Goal: Communication & Community: Participate in discussion

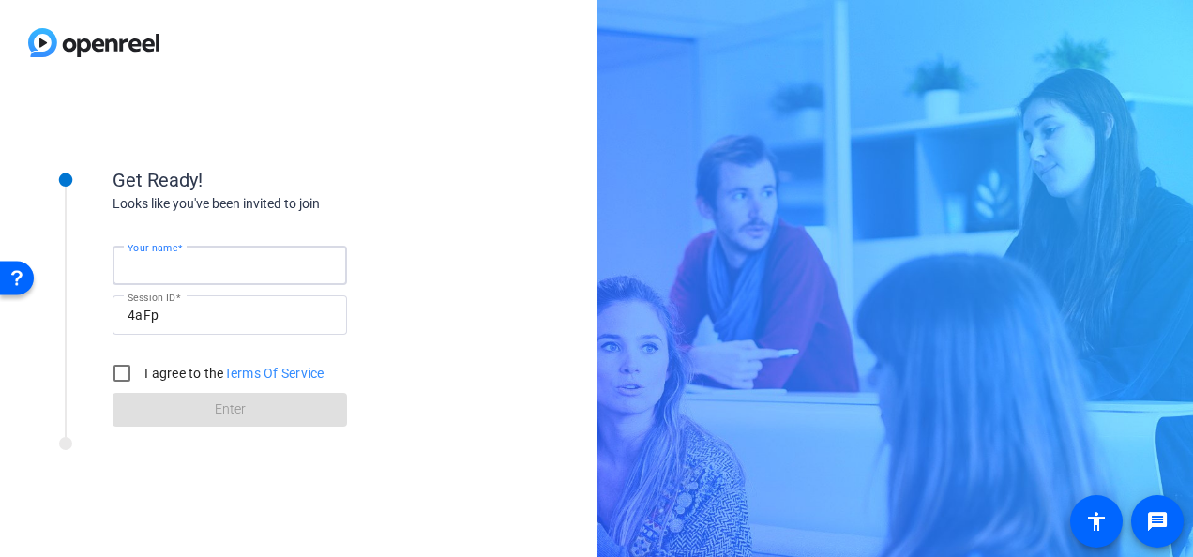
click at [196, 255] on input "Your name" at bounding box center [230, 265] width 204 height 23
type input "[PERSON_NAME]"
click at [118, 371] on input "I agree to the Terms Of Service" at bounding box center [122, 374] width 38 height 38
checkbox input "true"
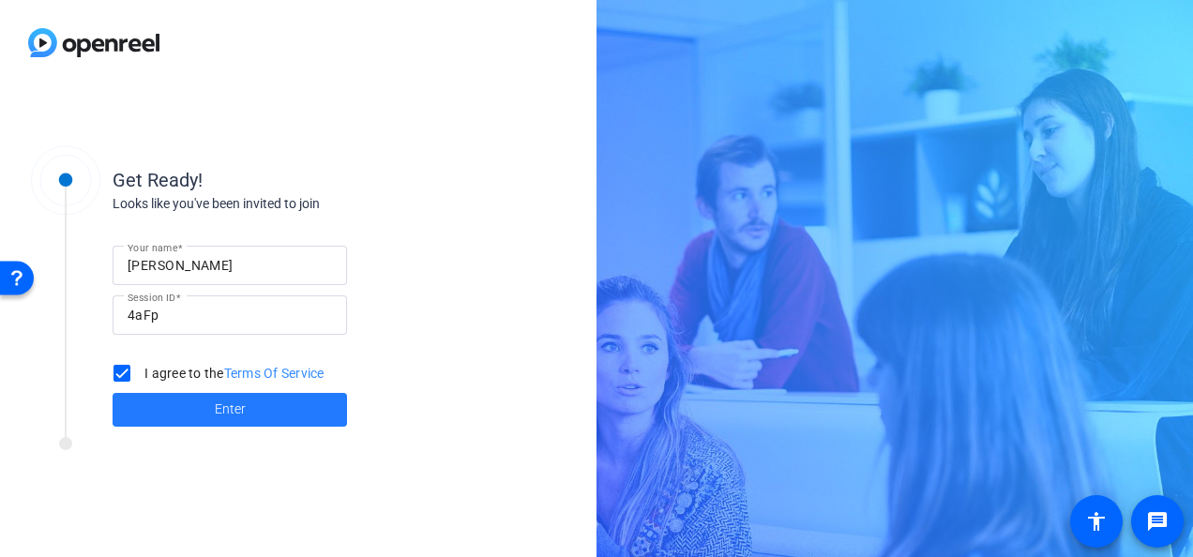
click at [207, 416] on span at bounding box center [230, 409] width 234 height 45
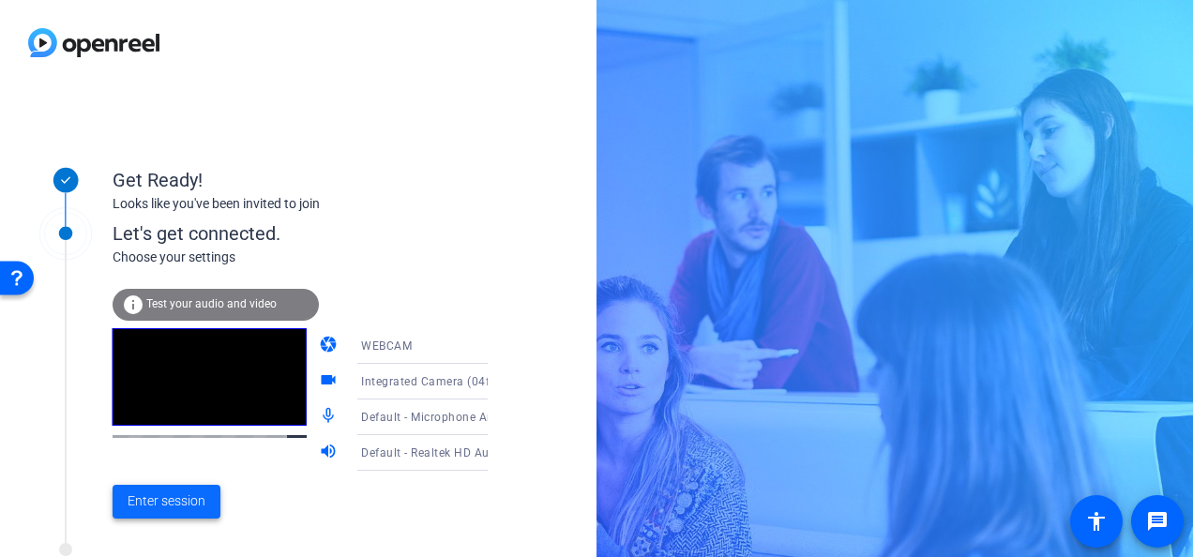
click at [204, 500] on span "Enter session" at bounding box center [167, 501] width 78 height 20
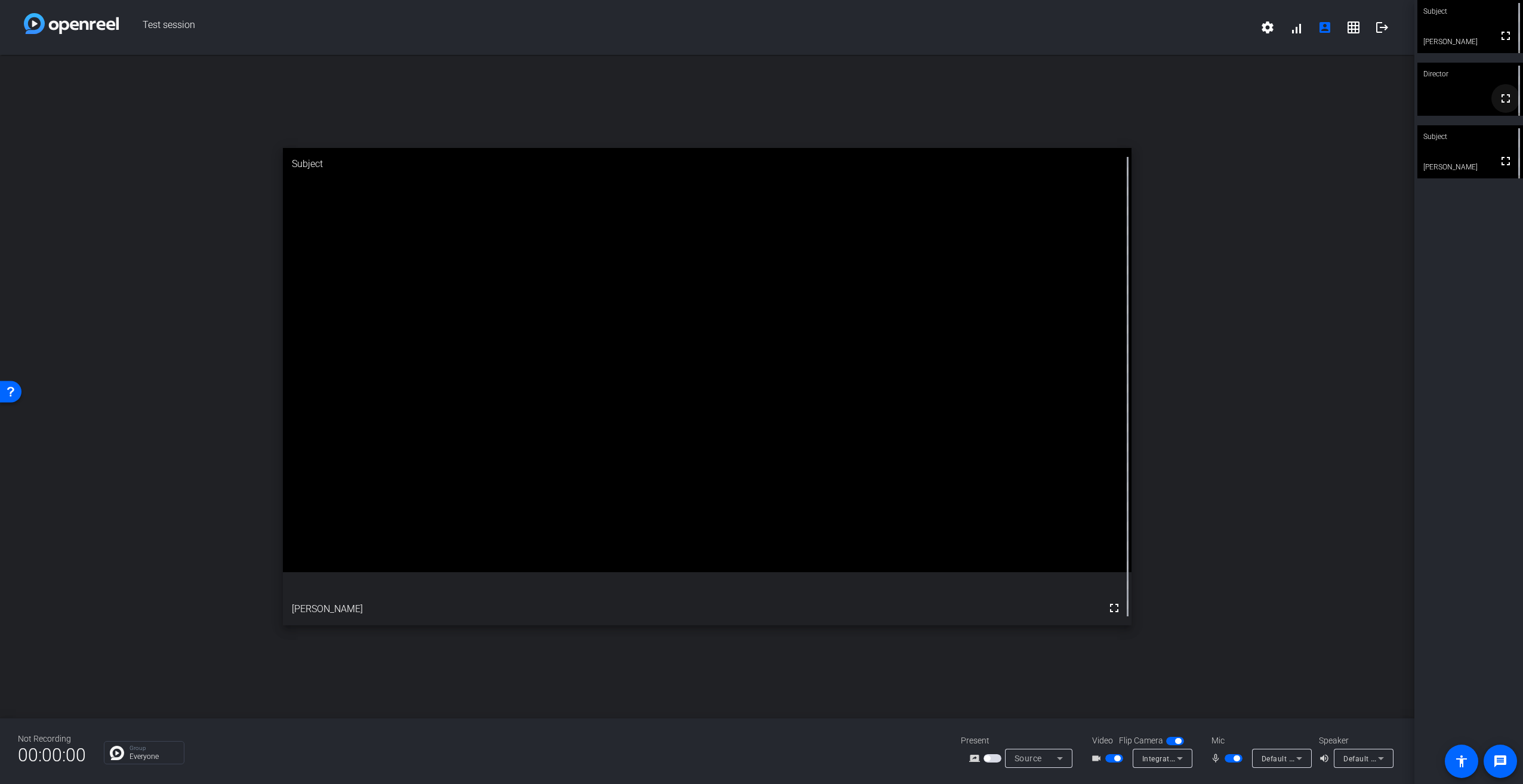
click at [759, 95] on mat-icon "fullscreen" at bounding box center [1506, 98] width 15 height 15
click at [759, 158] on video at bounding box center [1470, 151] width 106 height 53
click at [759, 108] on video at bounding box center [1470, 88] width 106 height 53
click at [759, 38] on video at bounding box center [1470, 26] width 106 height 53
click at [759, 103] on video at bounding box center [1470, 88] width 106 height 53
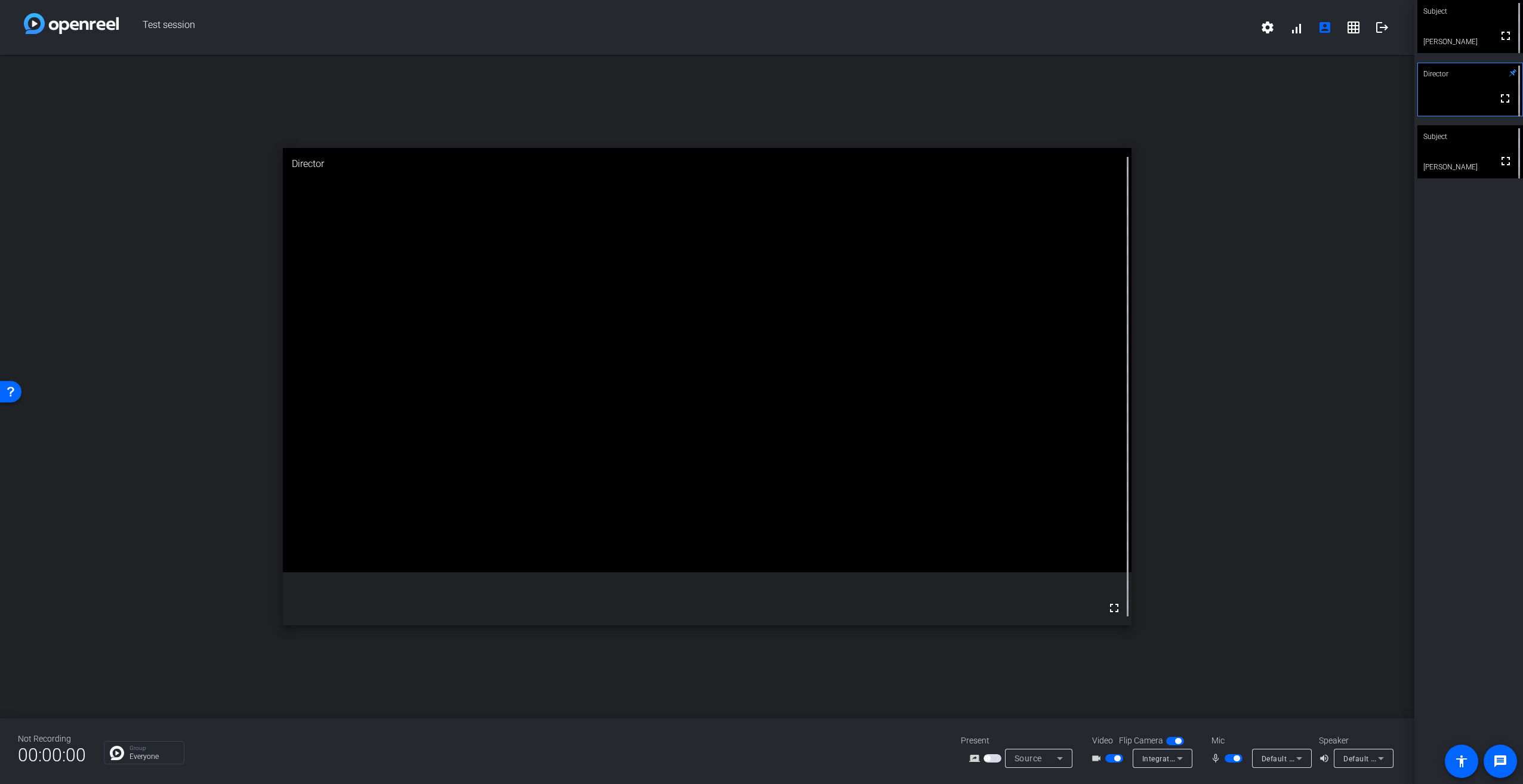
click at [759, 154] on video at bounding box center [1470, 151] width 106 height 53
click at [759, 134] on icon at bounding box center [1513, 135] width 8 height 8
click at [759, 70] on div "Director" at bounding box center [1470, 74] width 106 height 23
click at [759, 73] on icon at bounding box center [1513, 73] width 8 height 8
click at [759, 25] on span at bounding box center [1354, 27] width 29 height 29
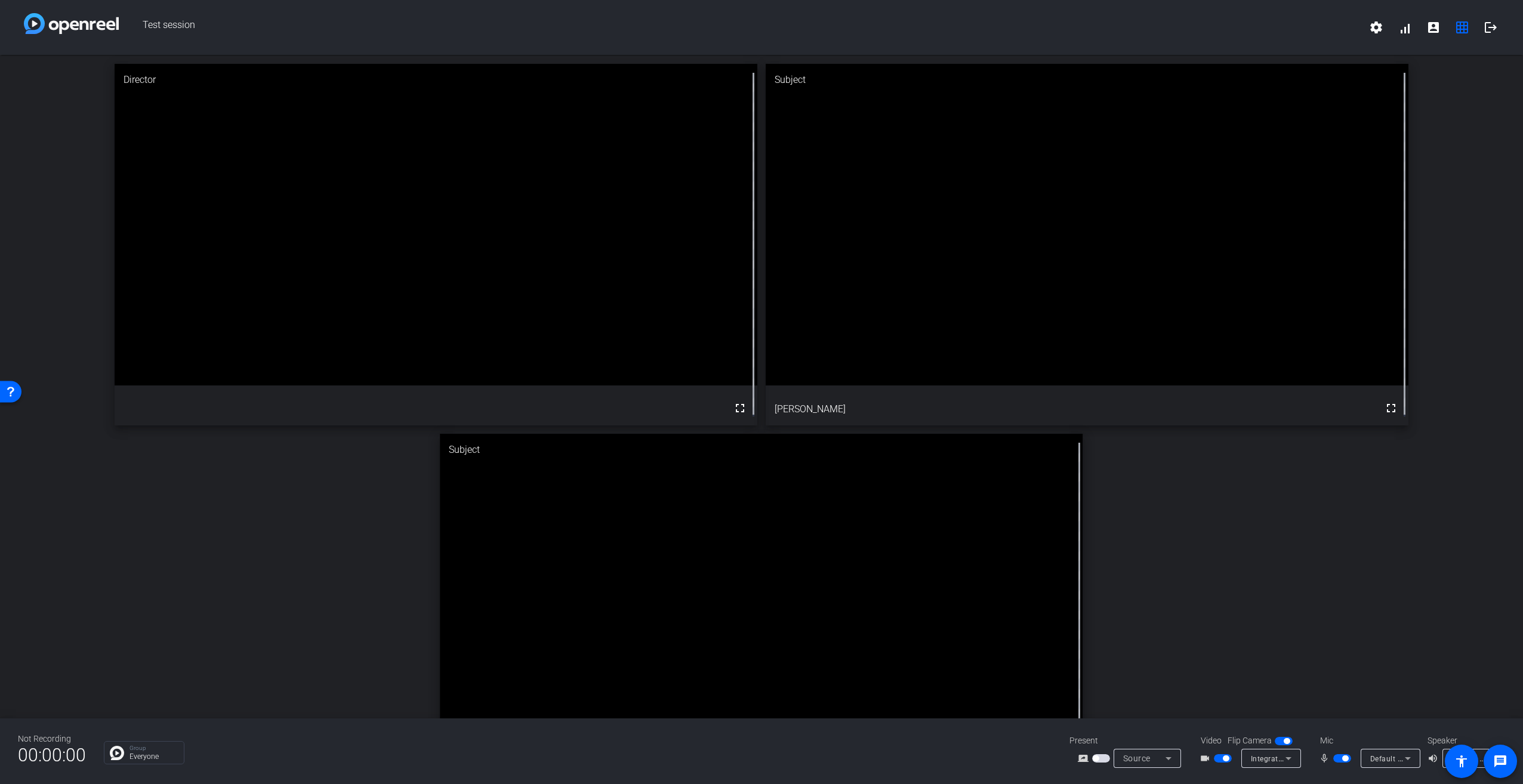
drag, startPoint x: 1085, startPoint y: 249, endPoint x: 1131, endPoint y: 380, distance: 138.8
click at [759, 354] on div "Director fullscreen Subject fullscreen [PERSON_NAME] Subject fullscreen [PERSON…" at bounding box center [761, 430] width 1523 height 750
click at [759, 178] on video at bounding box center [1087, 225] width 643 height 322
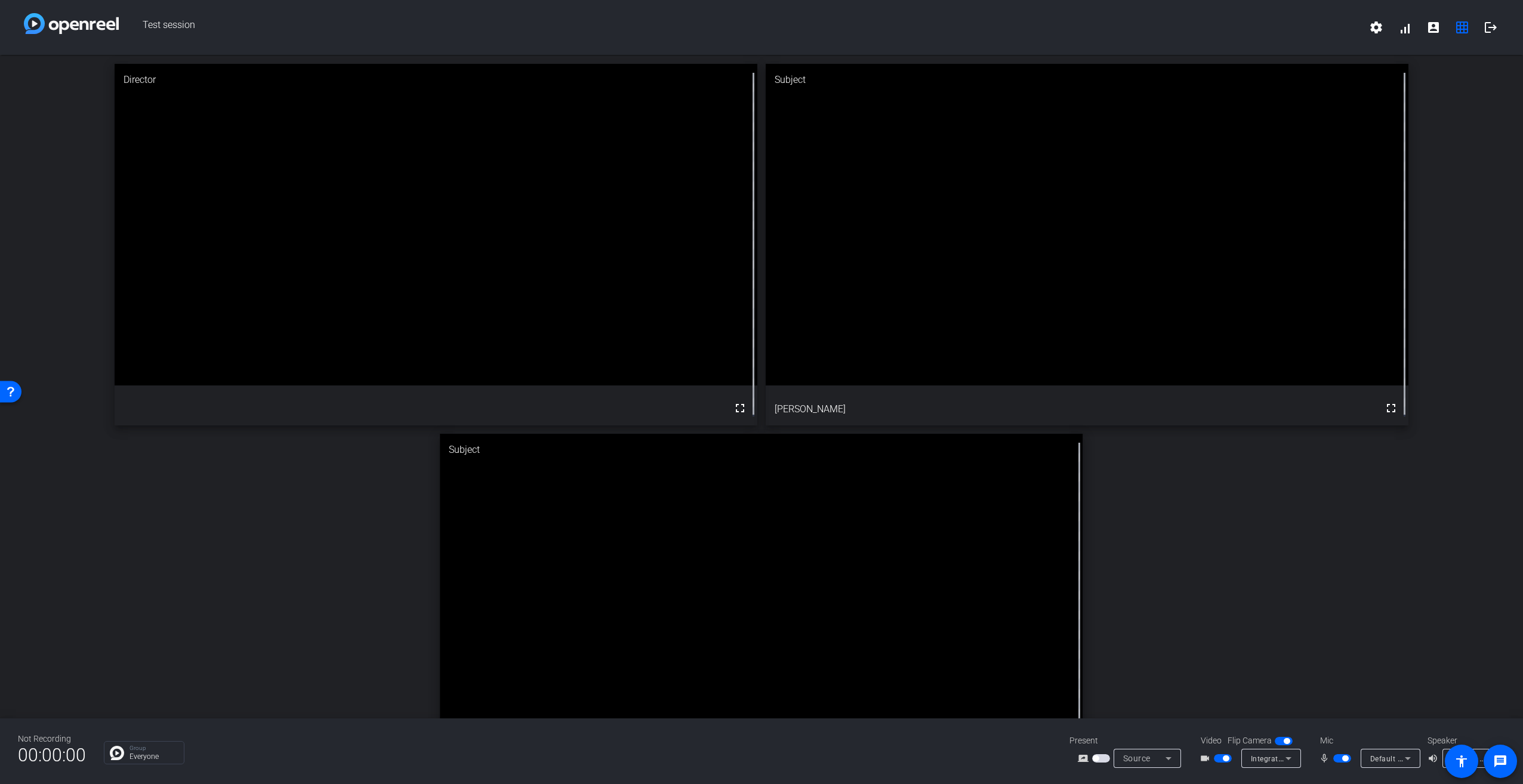
click at [759, 248] on video at bounding box center [1087, 225] width 643 height 322
click at [759, 31] on mat-icon "settings" at bounding box center [1376, 27] width 15 height 15
click at [759, 31] on div at bounding box center [761, 392] width 1523 height 784
click at [759, 29] on mat-icon "account_box" at bounding box center [1433, 27] width 15 height 15
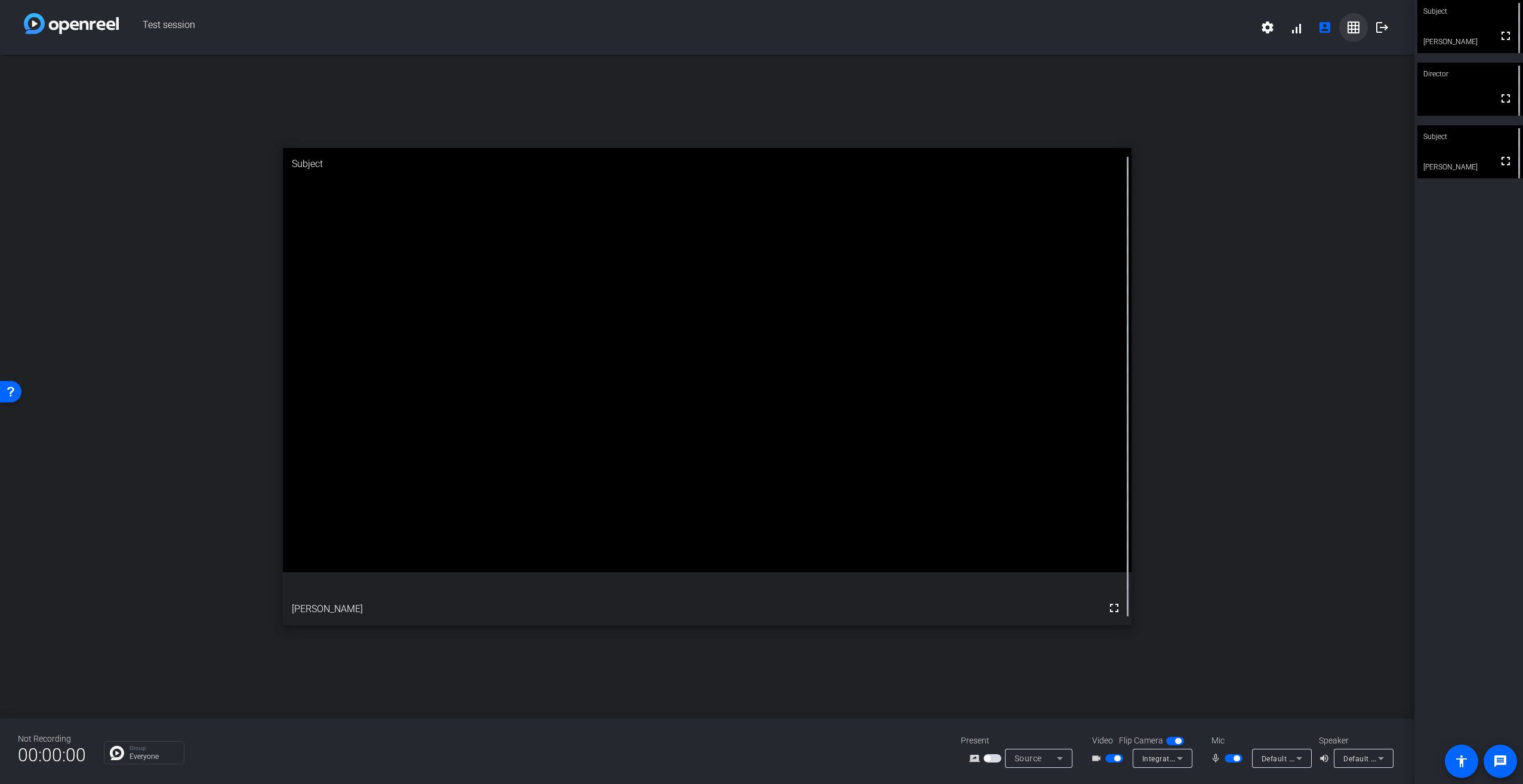
click at [759, 29] on mat-icon "grid_on" at bounding box center [1354, 27] width 15 height 15
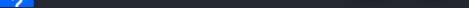
scroll to position [129, 0]
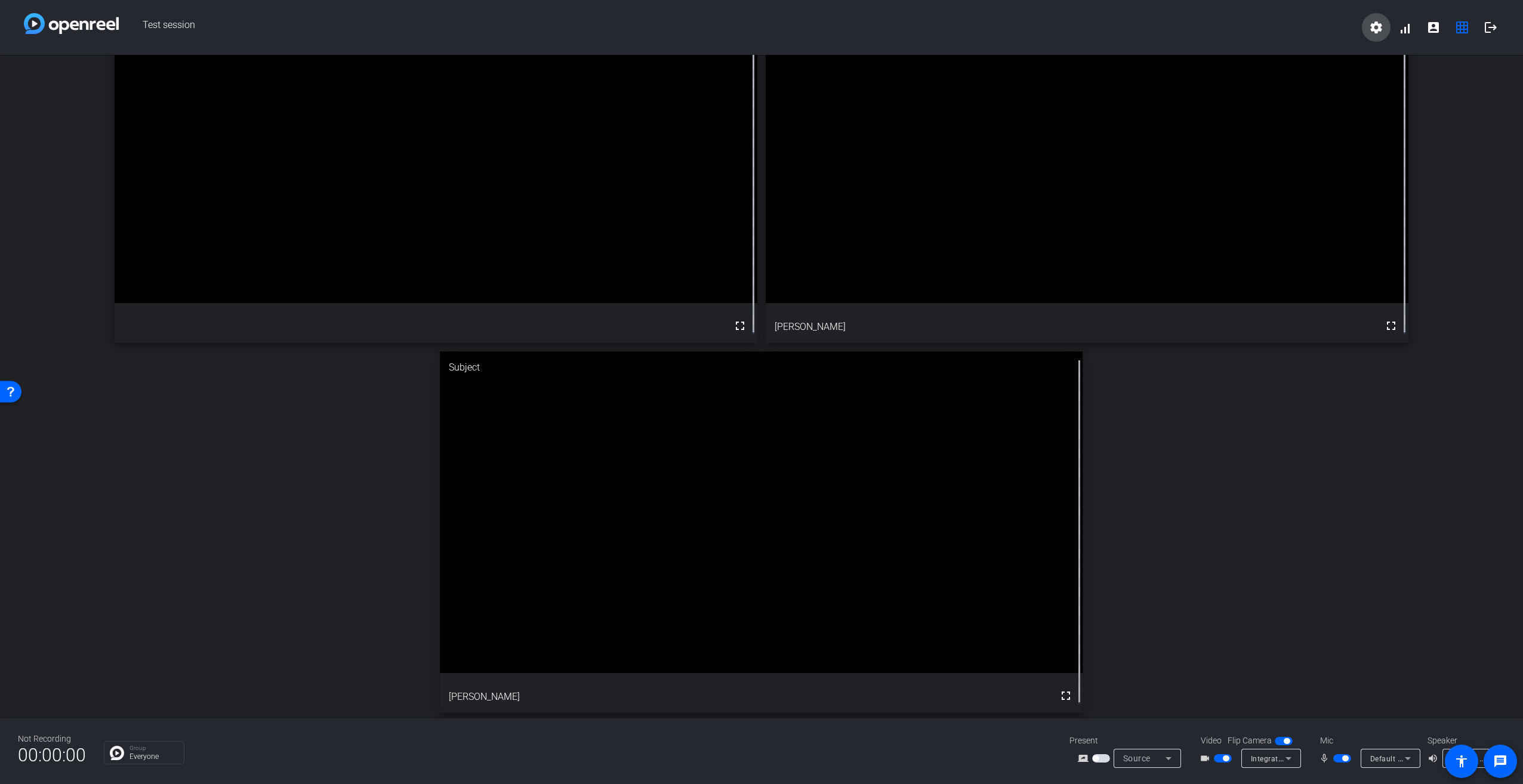
click at [759, 37] on span at bounding box center [1376, 27] width 29 height 29
click at [759, 34] on div at bounding box center [761, 392] width 1523 height 784
click at [759, 354] on mat-icon "message" at bounding box center [1501, 761] width 15 height 15
click at [759, 354] on span "Default - Microphone Array (AMD Audio Device)" at bounding box center [1453, 759] width 165 height 10
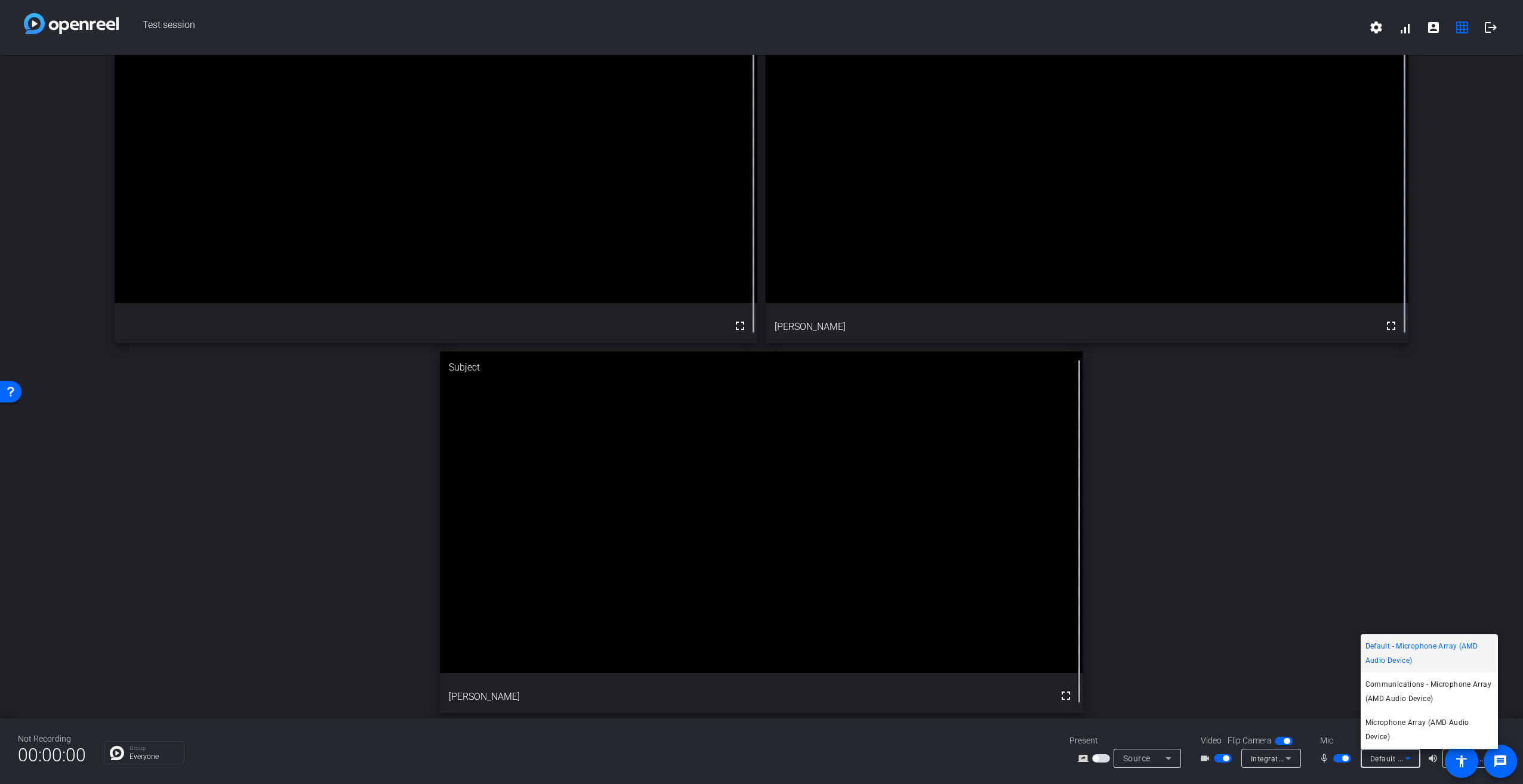
click at [759, 354] on div at bounding box center [761, 392] width 1523 height 784
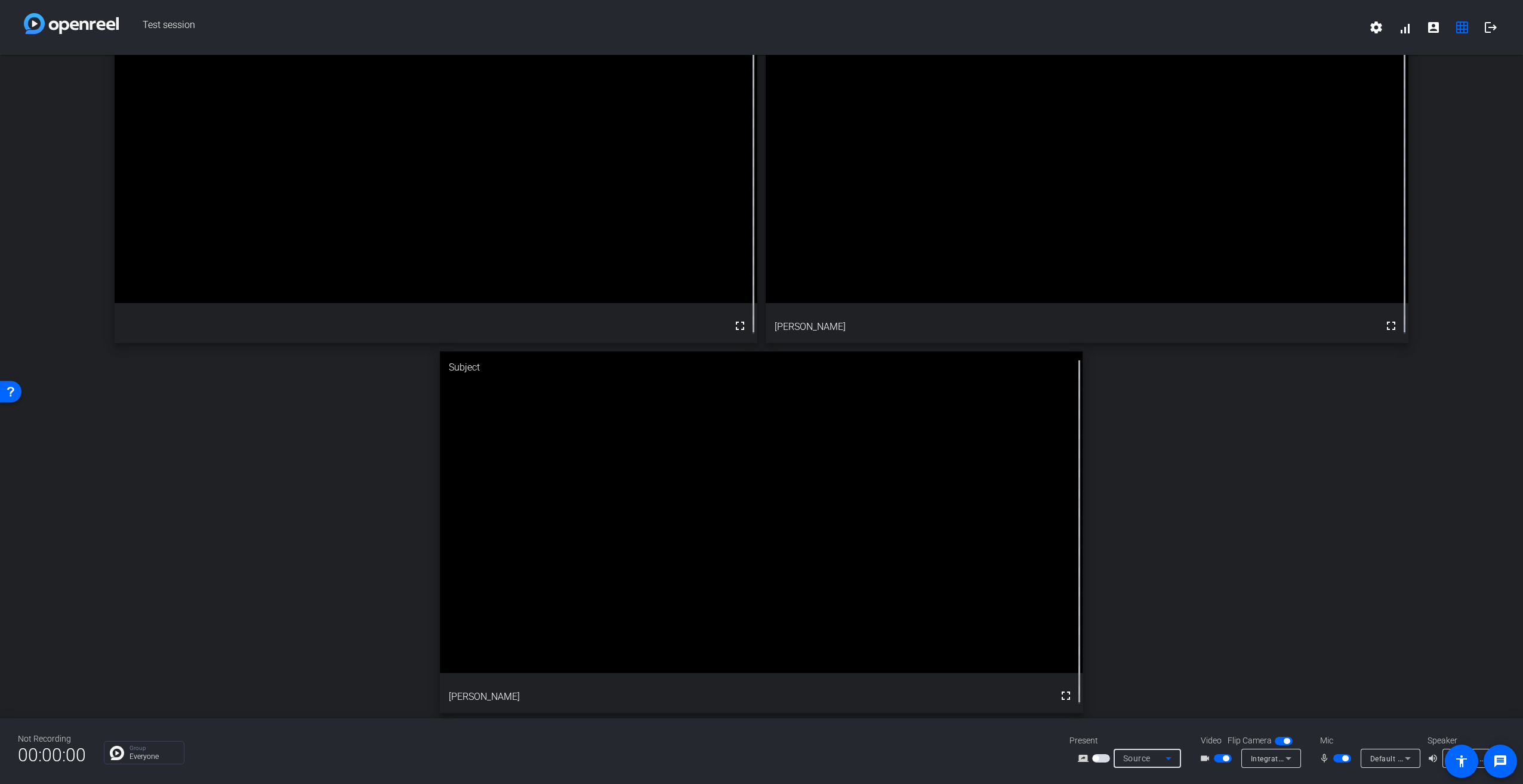
click at [759, 354] on span "Source" at bounding box center [1137, 759] width 27 height 10
click at [759, 354] on div at bounding box center [761, 392] width 1523 height 784
click at [149, 354] on p "Everyone" at bounding box center [154, 757] width 48 height 7
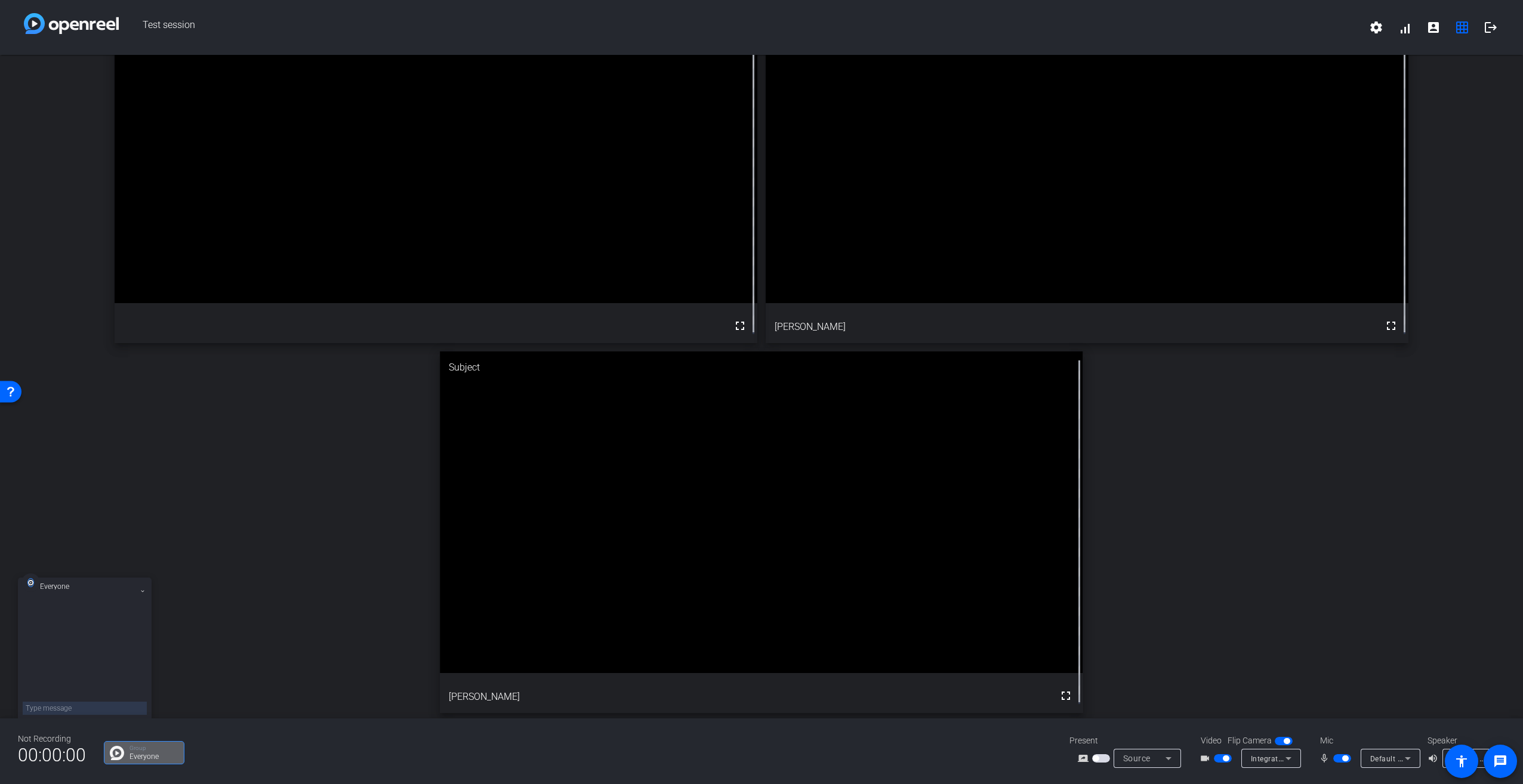
click at [78, 354] on textarea at bounding box center [85, 708] width 124 height 13
type textarea "Here"
click at [209, 354] on div "Director fullscreen Subject fullscreen [PERSON_NAME] Subject fullscreen [PERSON…" at bounding box center [761, 347] width 1523 height 750
click at [664, 354] on video at bounding box center [761, 512] width 643 height 322
click at [728, 354] on video at bounding box center [761, 512] width 643 height 322
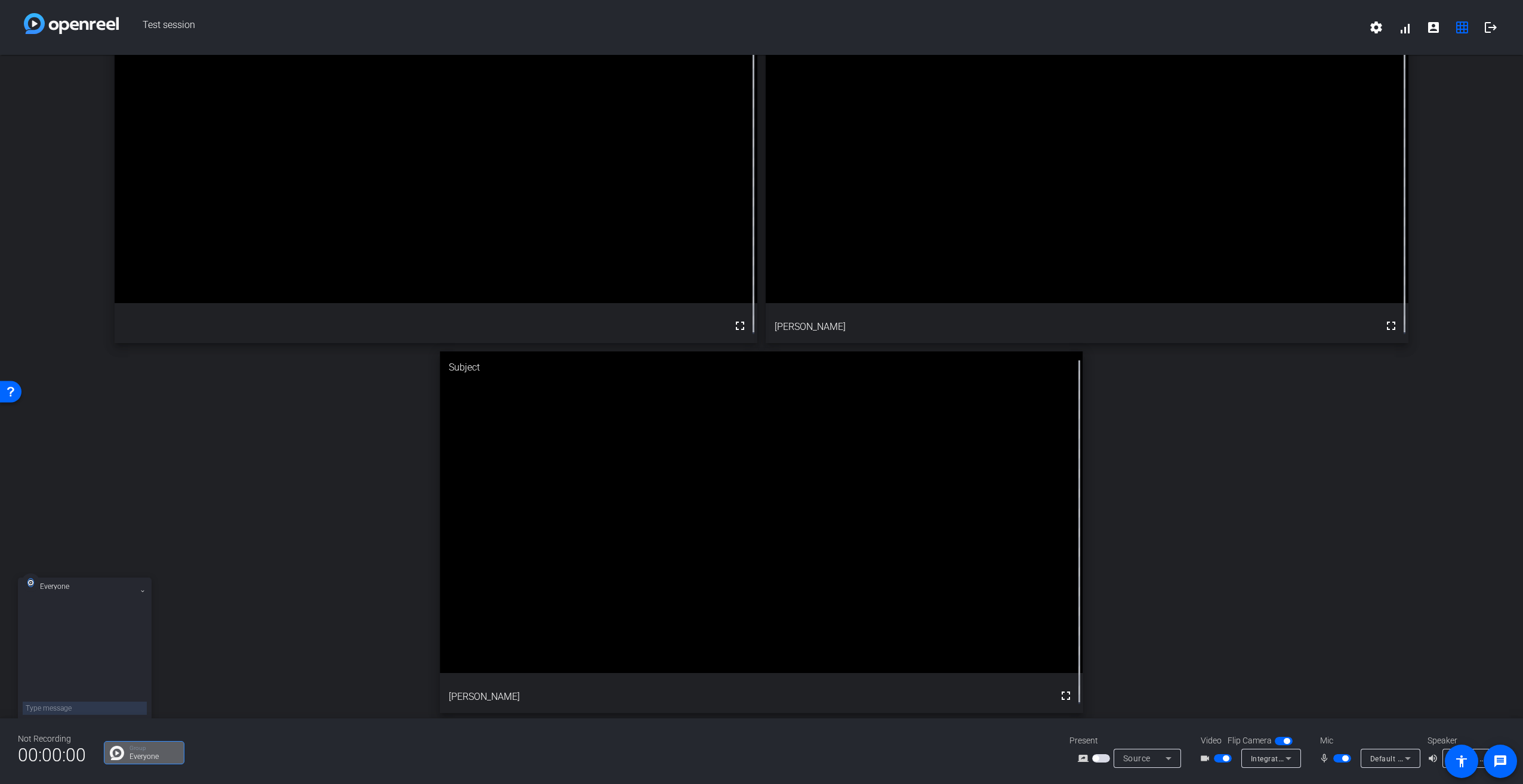
click at [759, 354] on span "button" at bounding box center [1284, 741] width 18 height 8
click at [141, 354] on icon at bounding box center [143, 592] width 5 height 5
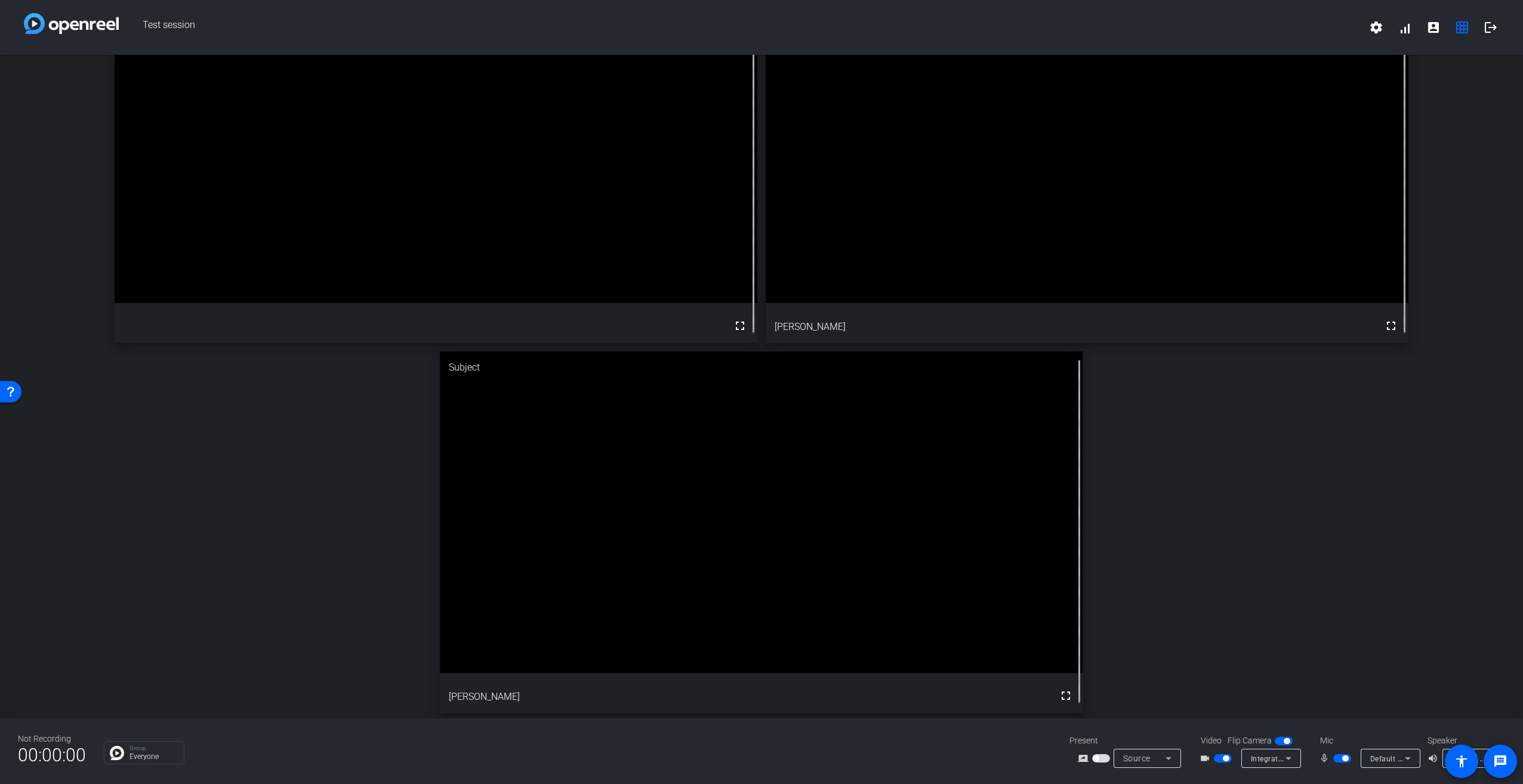
scroll to position [0, 0]
